Goal: Navigation & Orientation: Find specific page/section

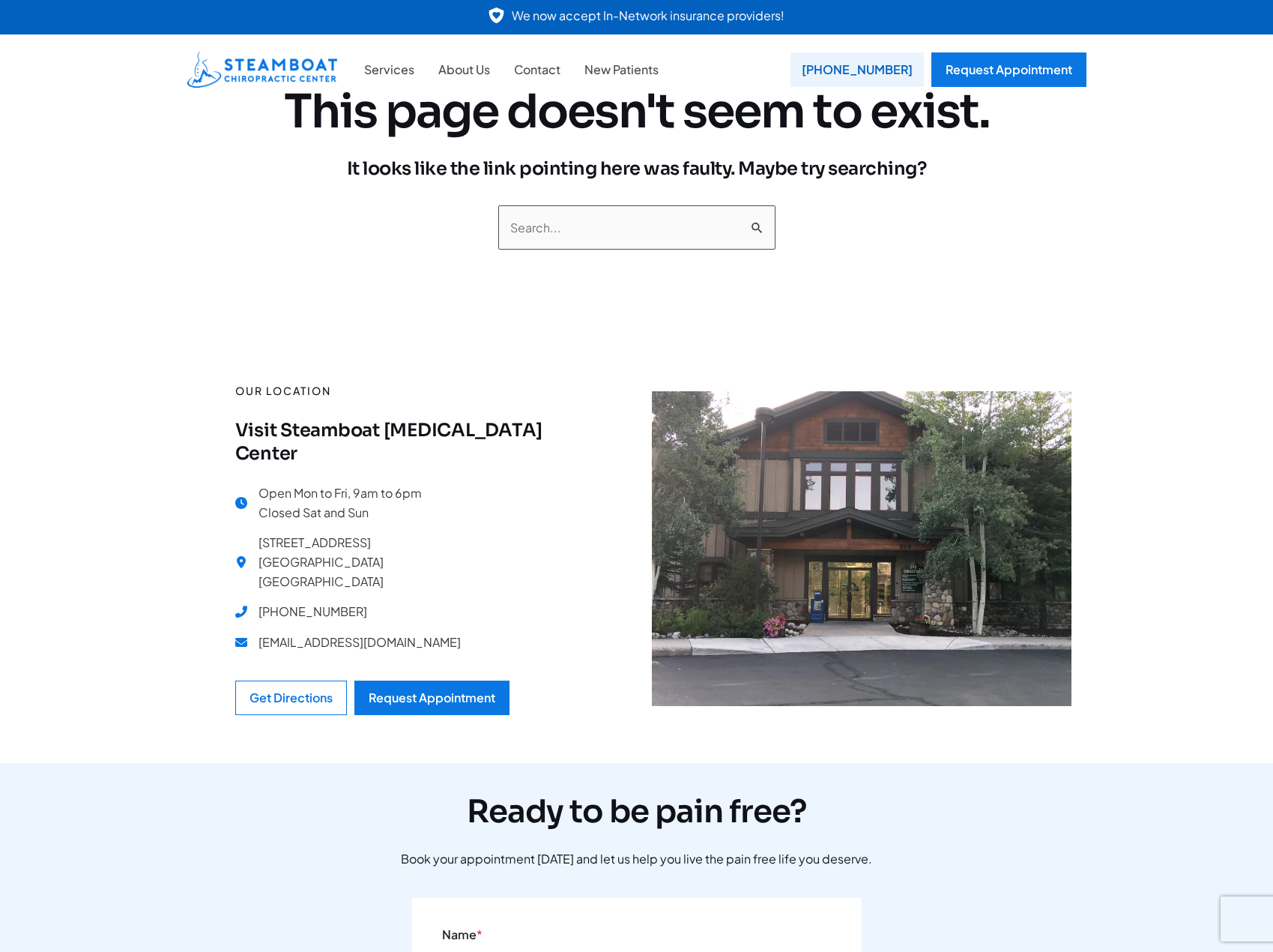
click at [866, 70] on div "[PHONE_NUMBER]" at bounding box center [857, 70] width 134 height 35
click at [375, 70] on link "Services" at bounding box center [389, 70] width 74 height 20
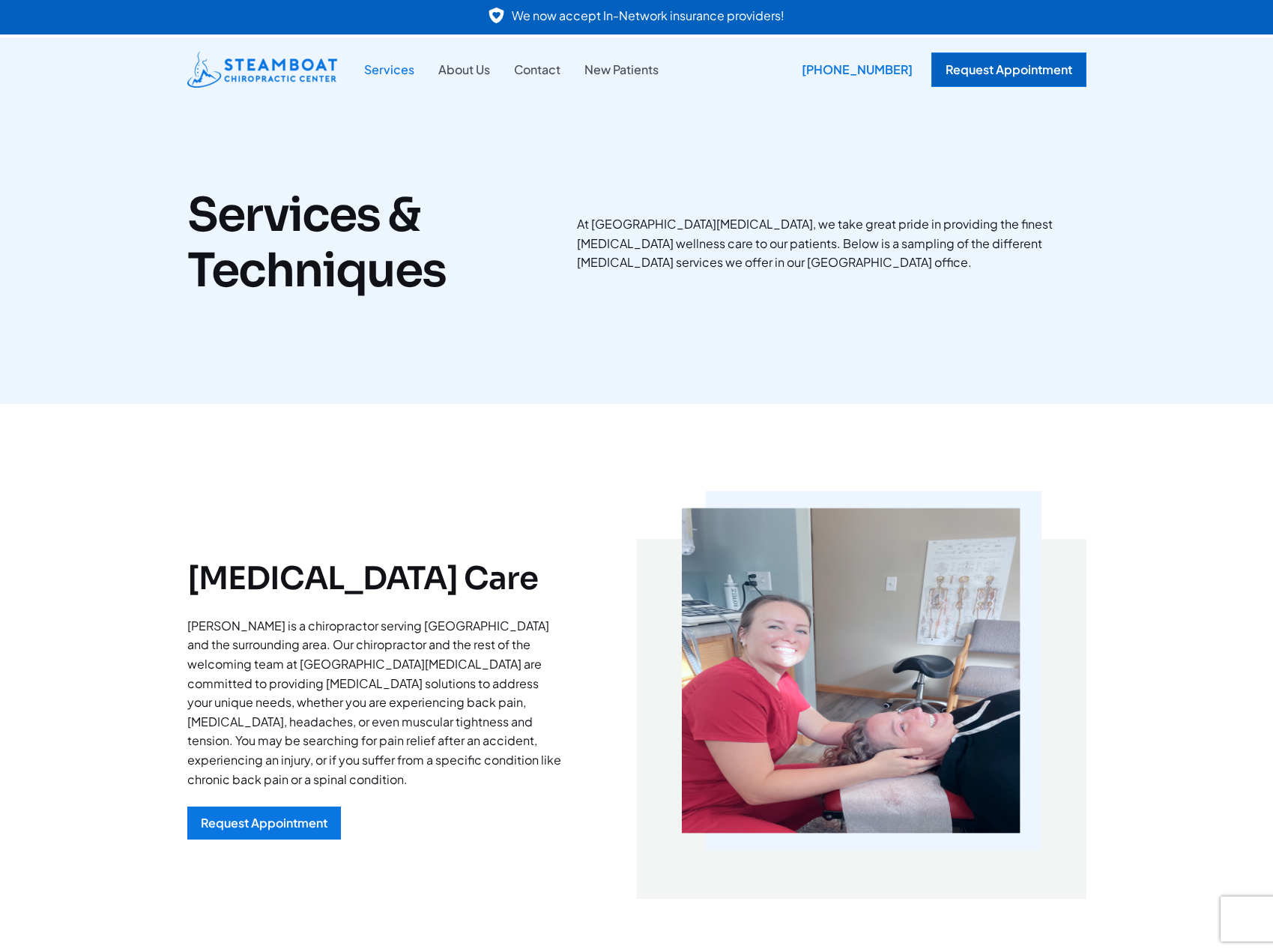
click at [1022, 64] on div "Request Appointment" at bounding box center [1008, 70] width 155 height 35
